Goal: Check status

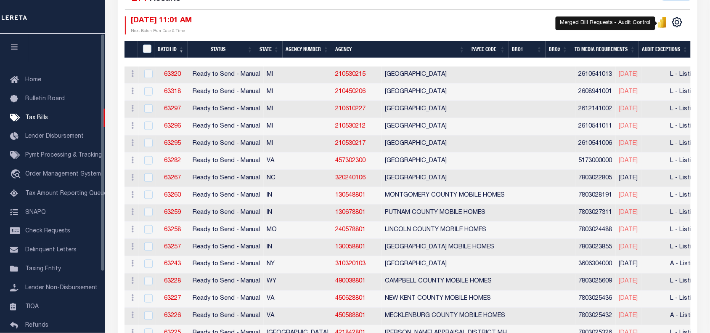
scroll to position [220, 0]
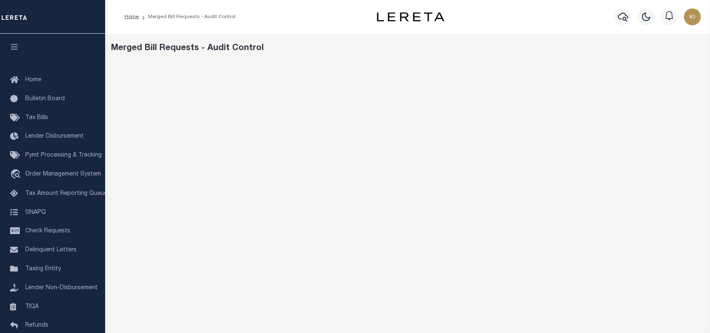
scroll to position [68, 0]
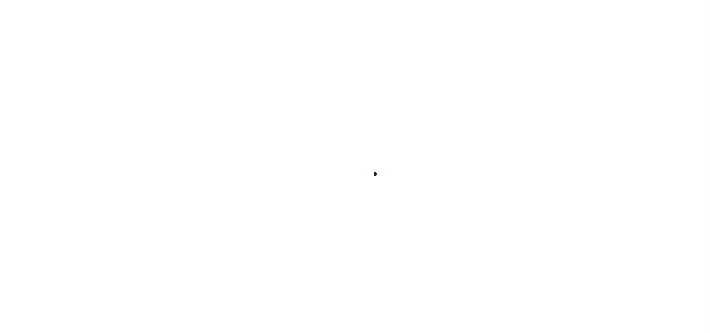
scroll to position [68, 0]
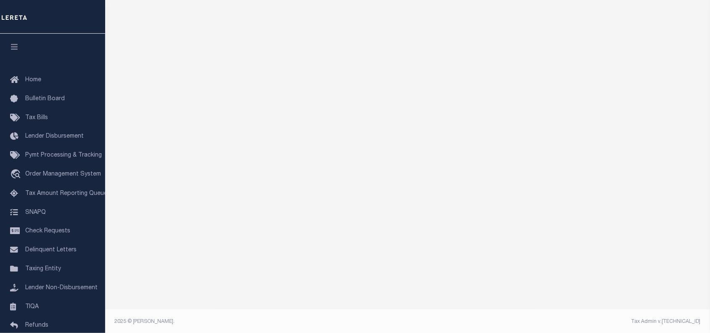
click at [347, 306] on div at bounding box center [408, 151] width 600 height 315
